Goal: Task Accomplishment & Management: Manage account settings

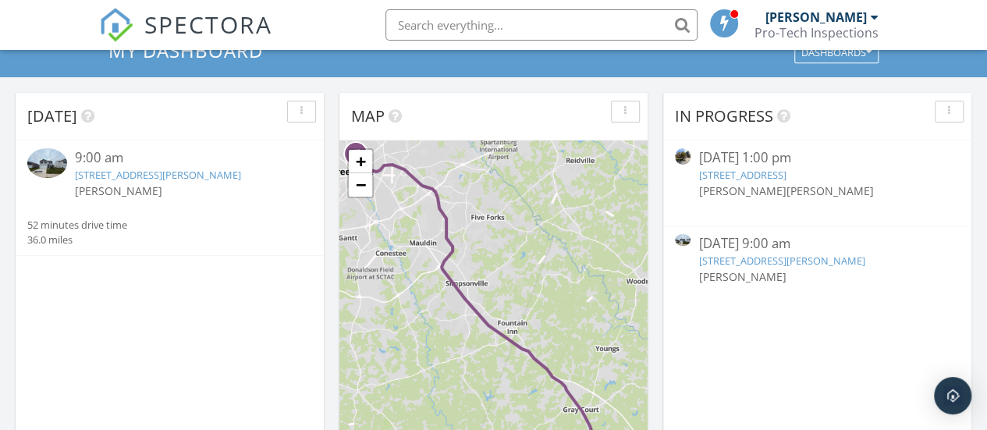
scroll to position [94, 0]
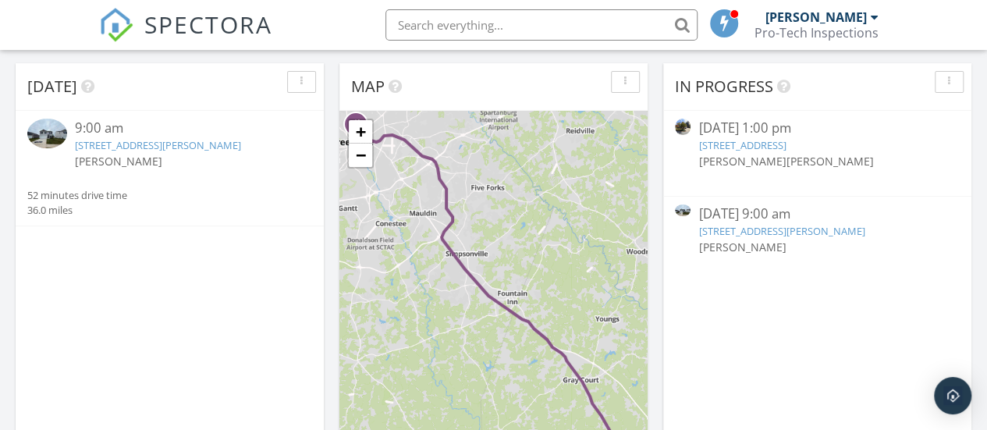
click at [115, 145] on link "122 Elgin Dr, Laurens, SC 29360" at bounding box center [158, 145] width 166 height 14
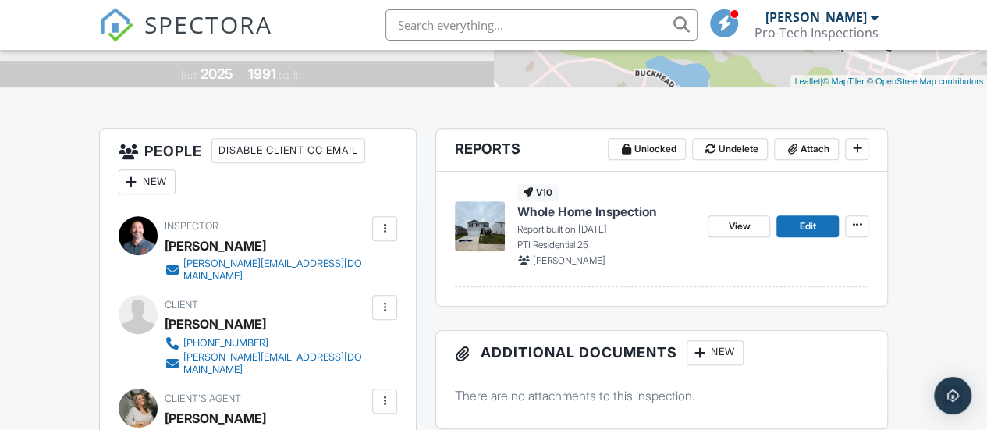
scroll to position [343, 0]
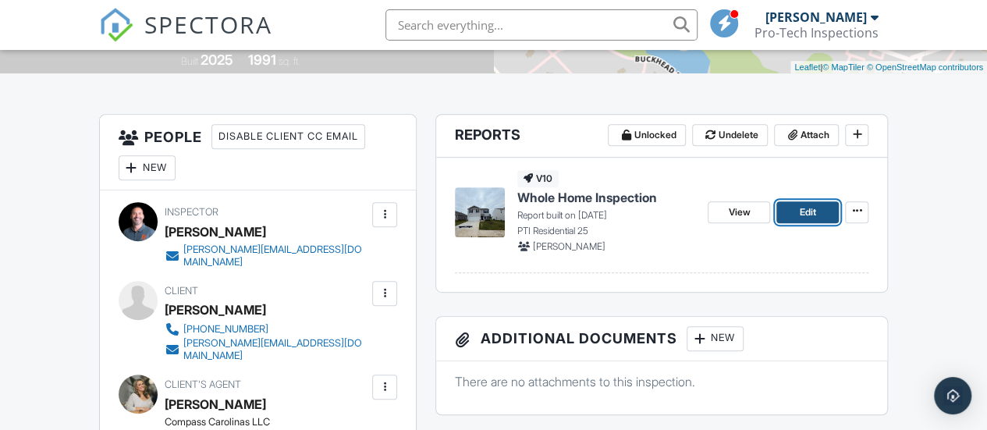
click at [804, 218] on span "Edit" at bounding box center [807, 212] width 16 height 16
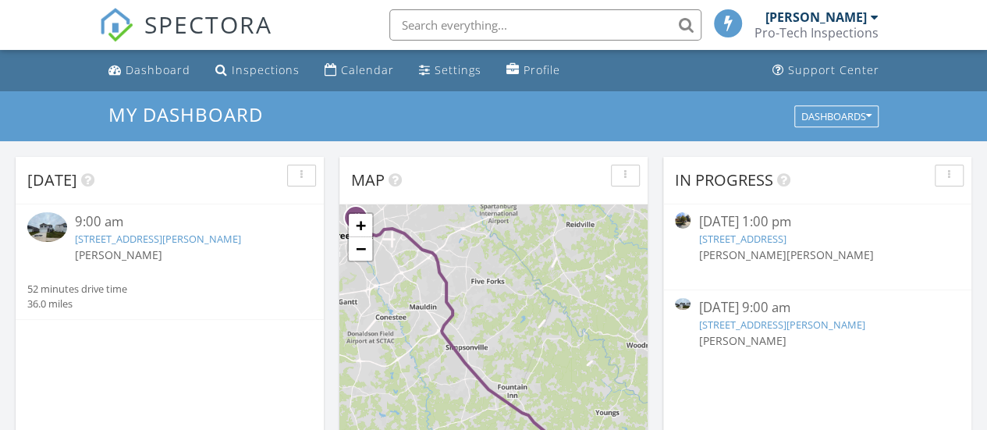
scroll to position [8, 8]
click at [190, 237] on link "[STREET_ADDRESS][PERSON_NAME]" at bounding box center [158, 239] width 166 height 14
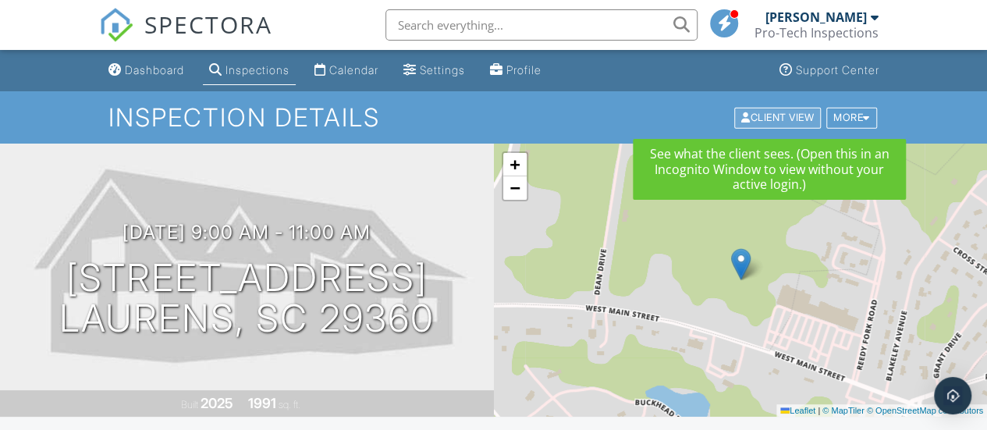
click at [785, 121] on div "Client View" at bounding box center [777, 117] width 87 height 21
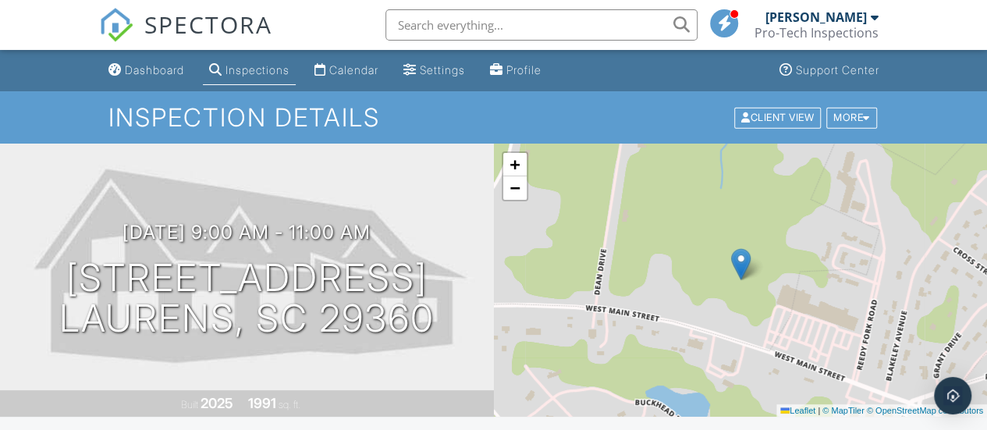
click at [251, 76] on div "Inspections" at bounding box center [257, 69] width 64 height 13
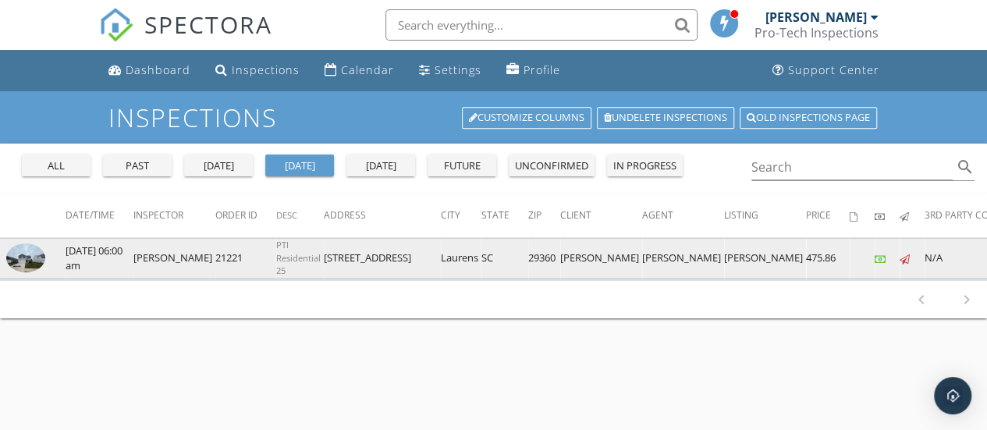
click at [32, 259] on img at bounding box center [25, 258] width 39 height 30
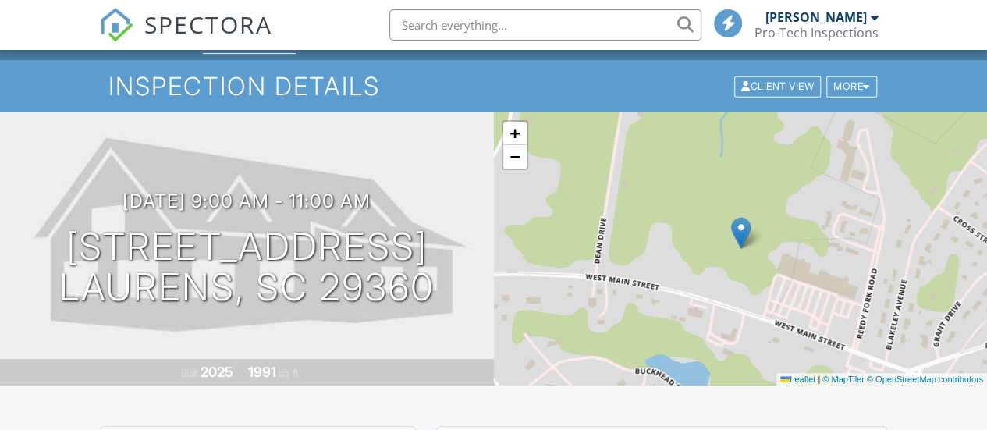
scroll to position [62, 0]
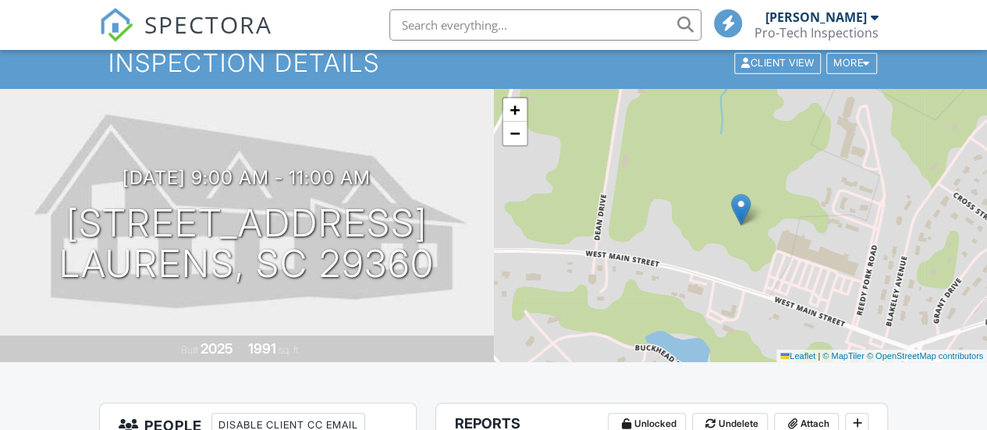
scroll to position [62, 0]
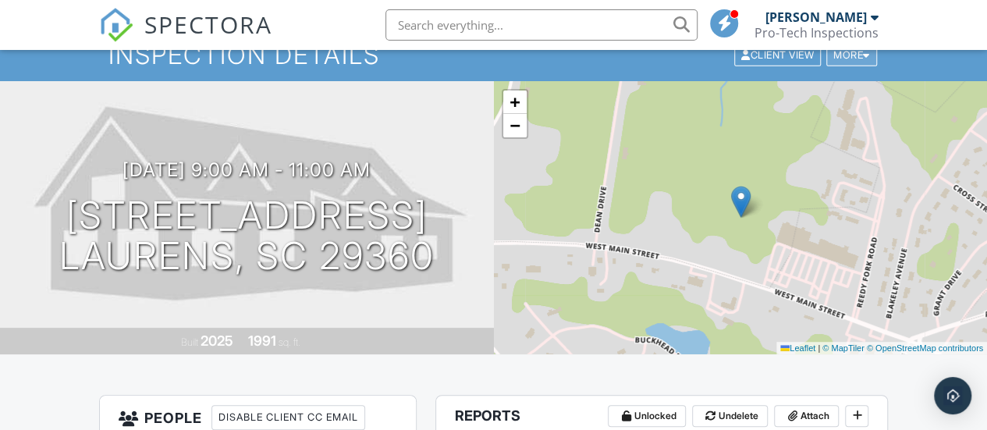
click at [862, 55] on div "More" at bounding box center [851, 54] width 51 height 21
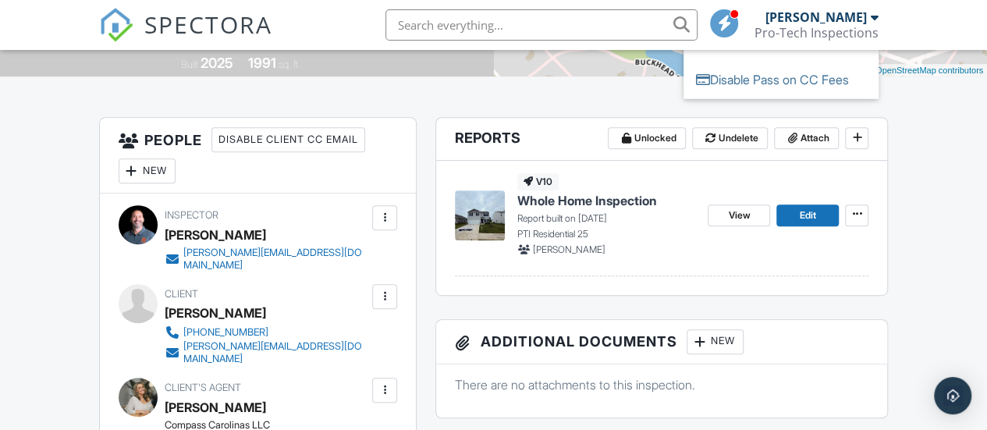
scroll to position [343, 0]
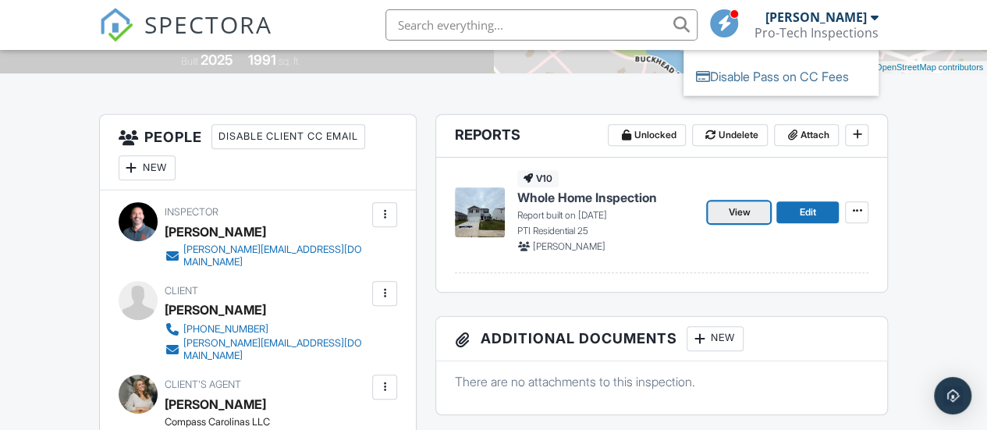
click at [739, 214] on span "View" at bounding box center [739, 212] width 22 height 16
